Goal: Information Seeking & Learning: Learn about a topic

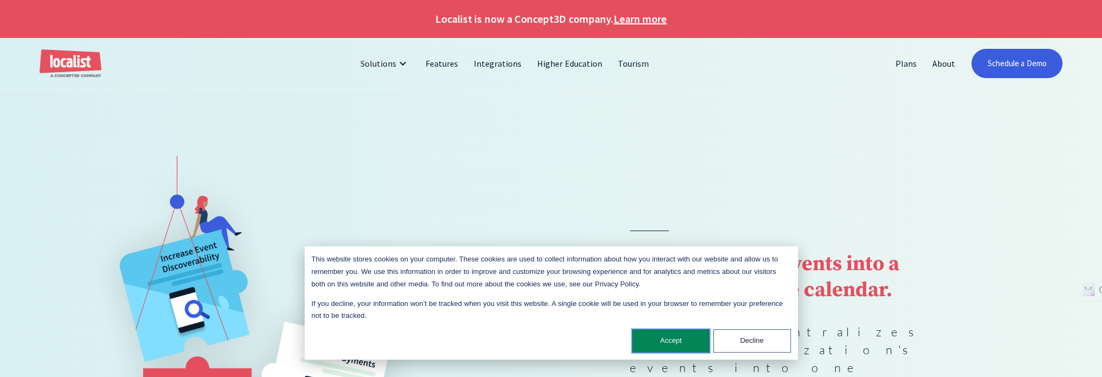
click at [670, 339] on button "Accept" at bounding box center [671, 340] width 78 height 23
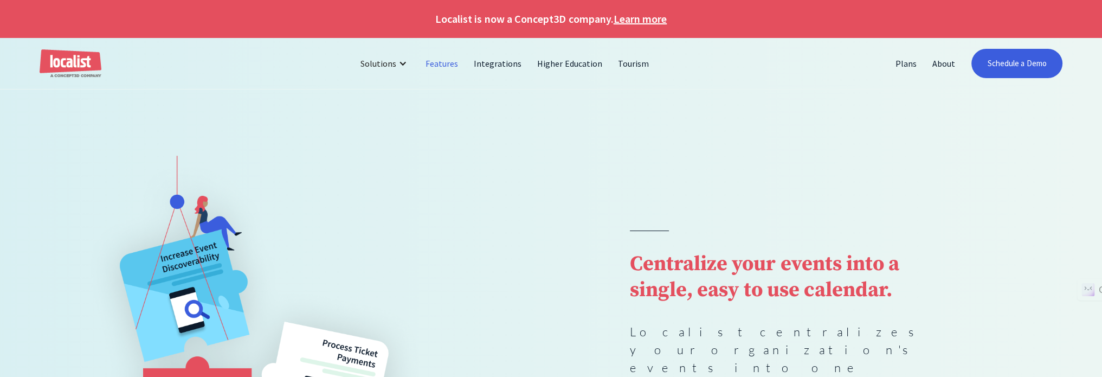
click at [444, 62] on link "Features" at bounding box center [442, 63] width 48 height 26
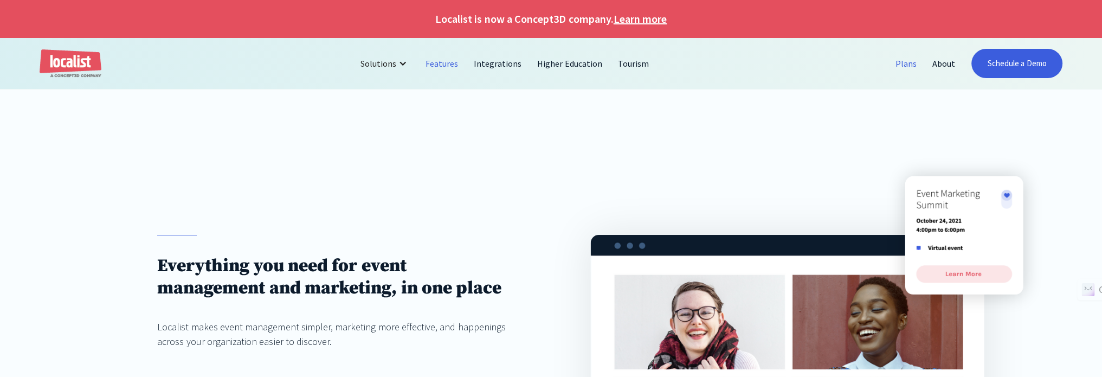
click at [897, 63] on link "Plans" at bounding box center [906, 63] width 37 height 26
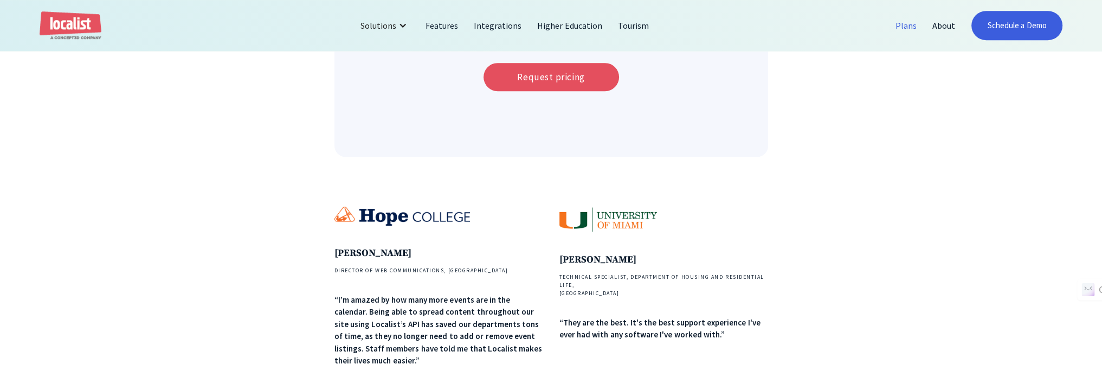
scroll to position [759, 0]
